Goal: Information Seeking & Learning: Learn about a topic

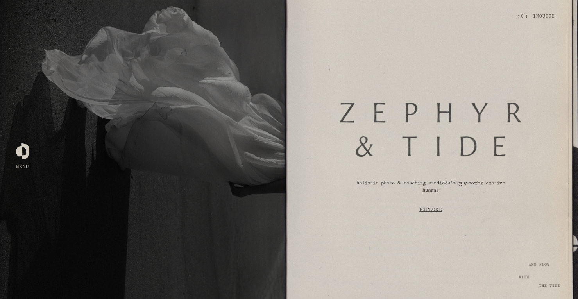
scroll to position [26, 0]
click at [430, 210] on link "Explore" at bounding box center [430, 209] width 243 height 23
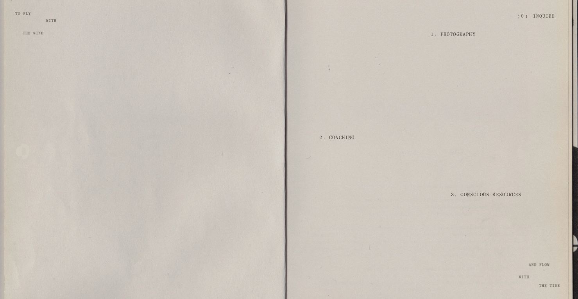
scroll to position [845, 0]
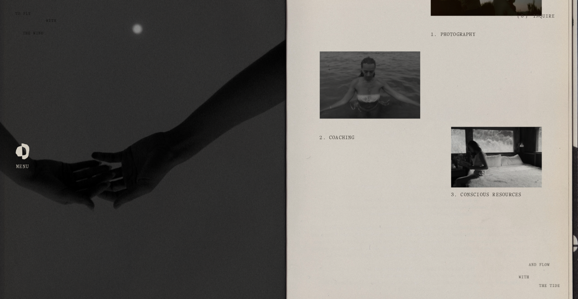
click at [464, 39] on link "1. Photography" at bounding box center [452, 34] width 45 height 15
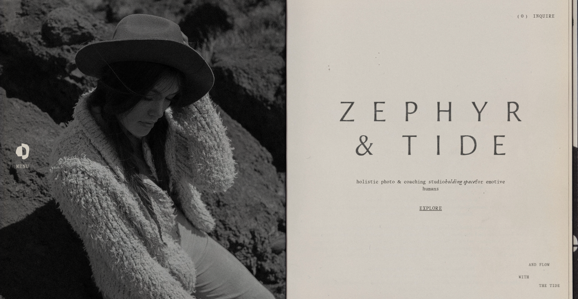
scroll to position [26, 0]
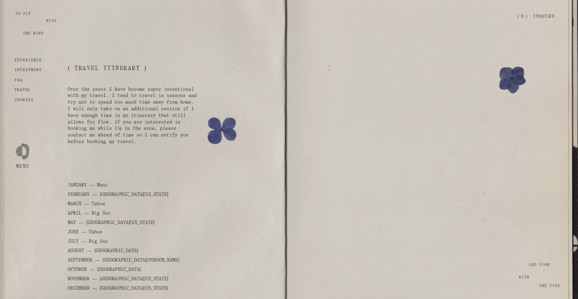
scroll to position [2001, 0]
